Goal: Task Accomplishment & Management: Complete application form

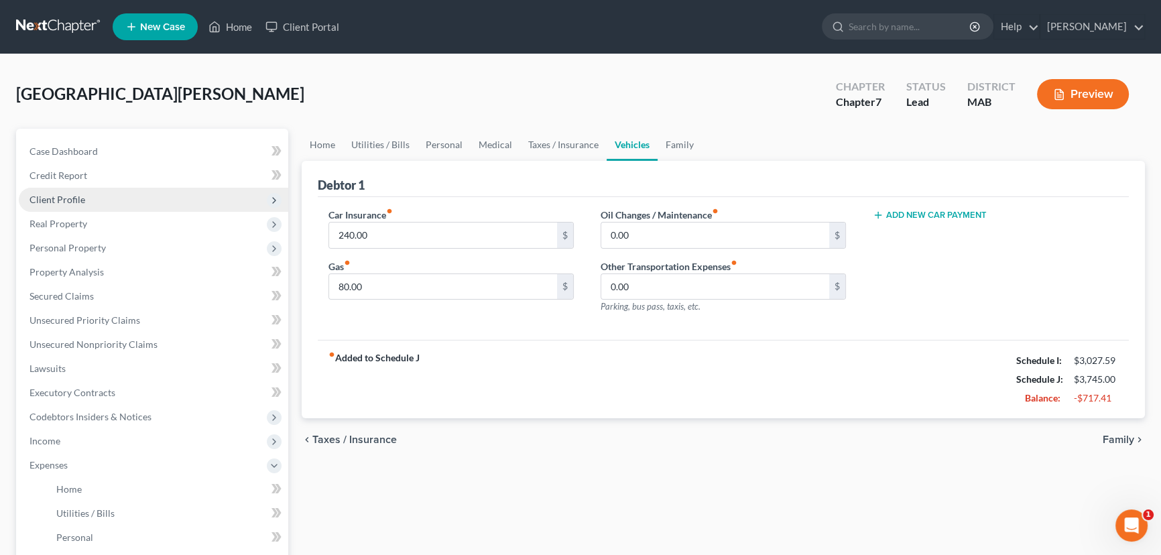
click at [64, 195] on span "Client Profile" at bounding box center [58, 199] width 56 height 11
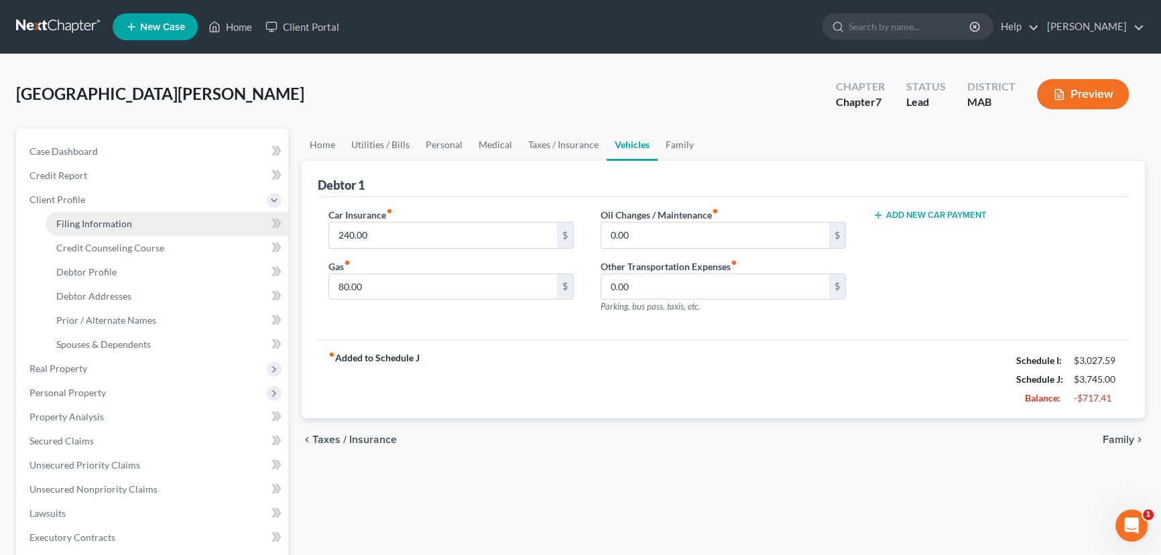
click at [72, 218] on span "Filing Information" at bounding box center [94, 223] width 76 height 11
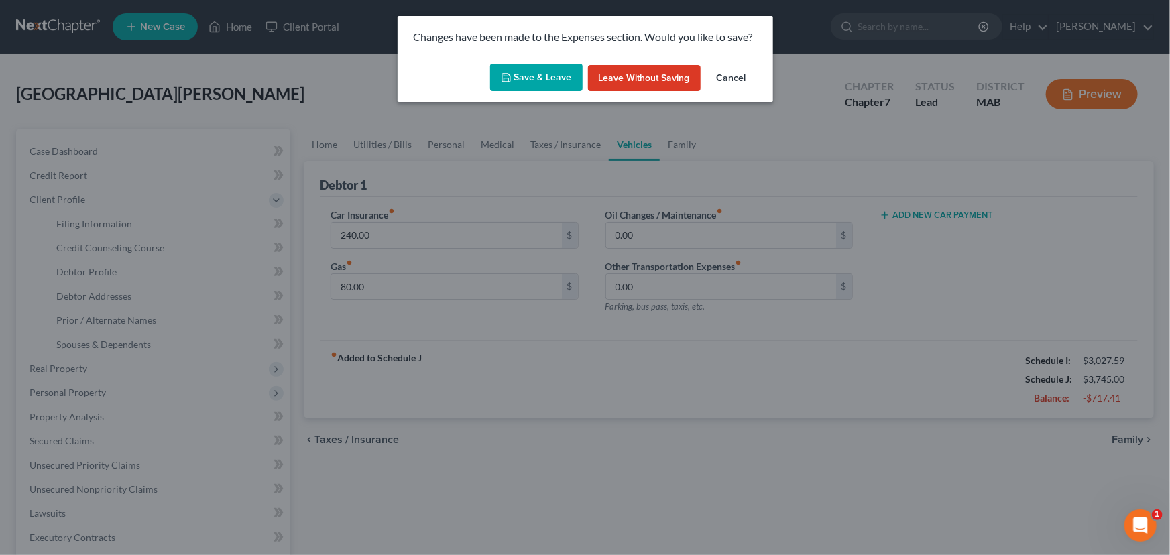
click at [520, 78] on button "Save & Leave" at bounding box center [536, 78] width 93 height 28
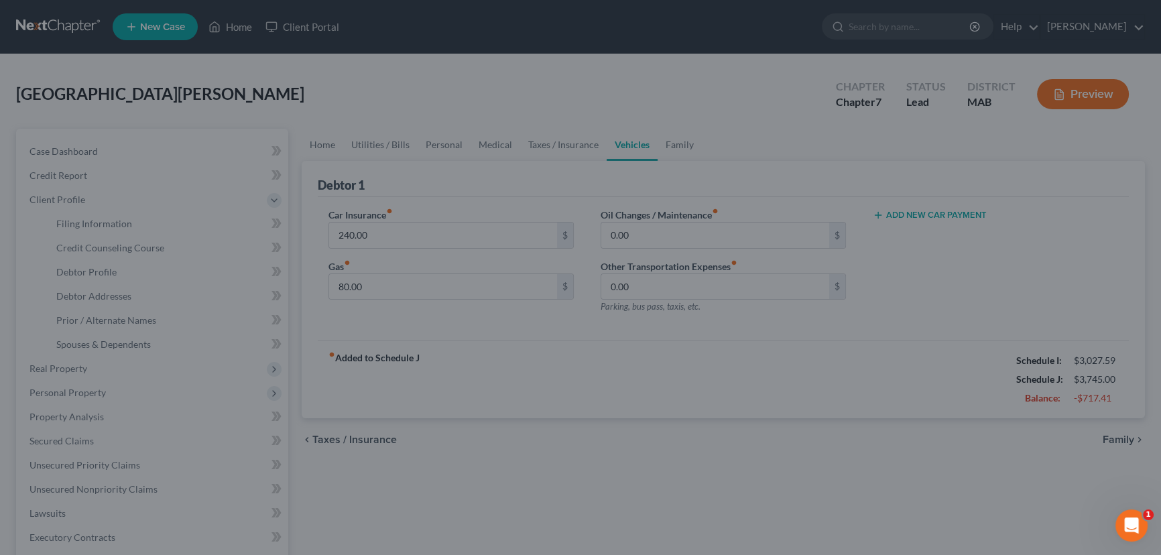
select select "1"
select select "0"
select select "39"
select select "0"
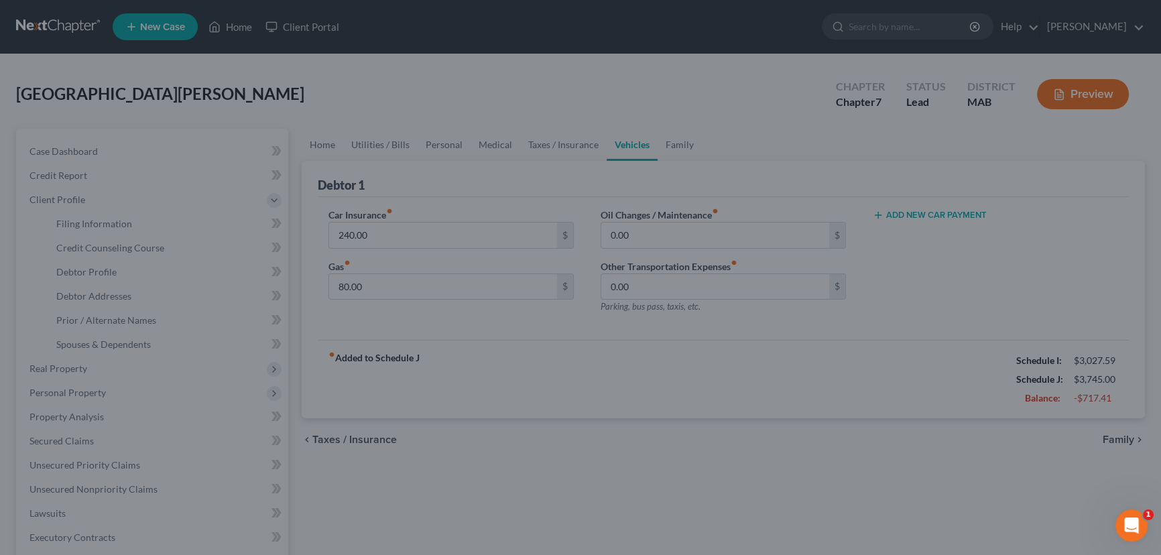
select select "0"
